Goal: Entertainment & Leisure: Consume media (video, audio)

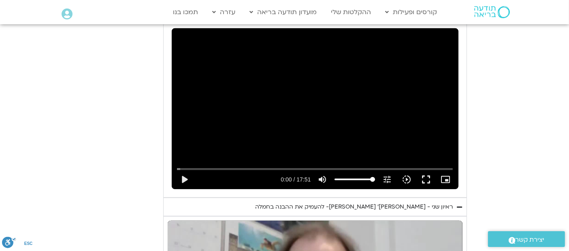
scroll to position [478, 0]
type input "2817.733333"
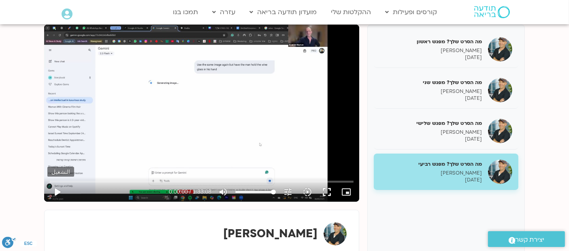
click at [55, 188] on button "play_arrow" at bounding box center [56, 192] width 19 height 19
drag, startPoint x: 55, startPoint y: 188, endPoint x: 92, endPoint y: 186, distance: 37.3
click at [92, 186] on div "pause 0:00:00 / 1:33:08 volume_up كتم الصوت tune درجة الدقة تلقائي 720p slow_mo…" at bounding box center [201, 192] width 308 height 19
click at [177, 181] on input "البحث بالتمرير" at bounding box center [202, 181] width 304 height 5
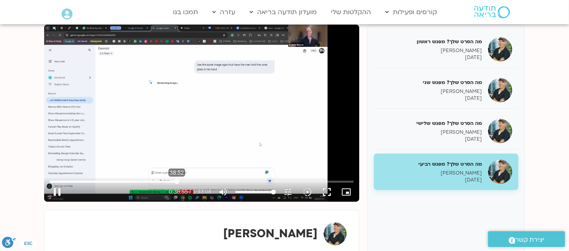
click at [177, 181] on input "البحث بالتمرير" at bounding box center [202, 181] width 304 height 5
click at [169, 180] on input "البحث بالتمرير" at bounding box center [202, 181] width 304 height 5
click at [157, 180] on input "البحث بالتمرير" at bounding box center [202, 181] width 304 height 5
click at [149, 181] on input "البحث بالتمرير" at bounding box center [202, 181] width 304 height 5
click at [140, 180] on input "البحث بالتمرير" at bounding box center [202, 181] width 304 height 5
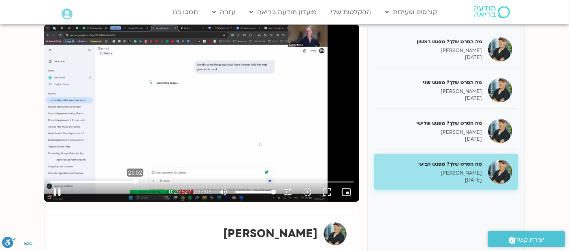
click at [135, 180] on input "البحث بالتمرير" at bounding box center [202, 181] width 304 height 5
click at [126, 181] on input "البحث بالتمرير" at bounding box center [202, 181] width 304 height 5
click at [120, 180] on input "البحث بالتمرير" at bounding box center [202, 181] width 304 height 5
click at [162, 112] on div "تخطّي الإعلان 21:05 pause 0:21:07 / 1:33:08 volume_up كتم الصوت tune درجة الدقة…" at bounding box center [201, 113] width 315 height 177
type input "1268.041162"
